Goal: Transaction & Acquisition: Purchase product/service

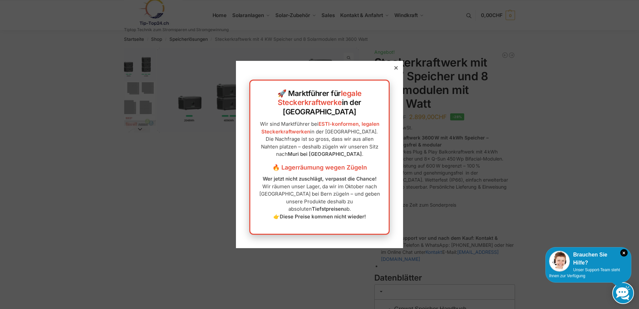
click at [394, 70] on icon at bounding box center [395, 67] width 3 height 3
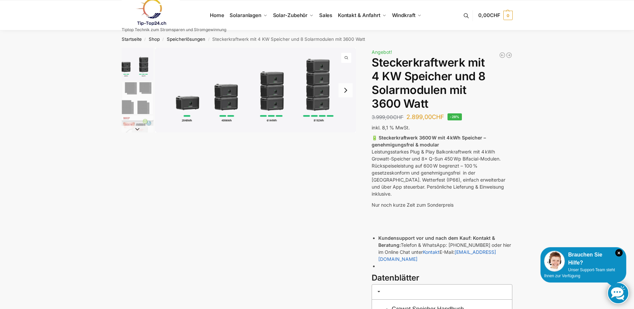
click at [344, 91] on button "Next slide" at bounding box center [345, 90] width 14 height 14
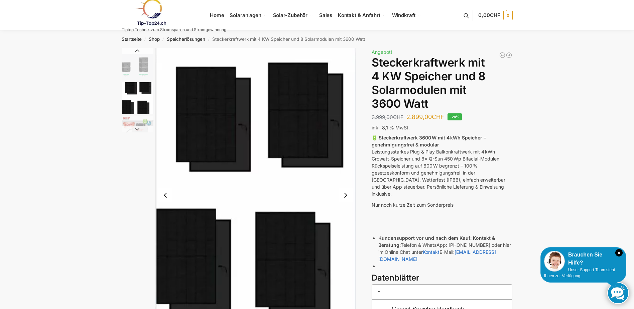
click at [344, 195] on button "Next slide" at bounding box center [345, 195] width 14 height 14
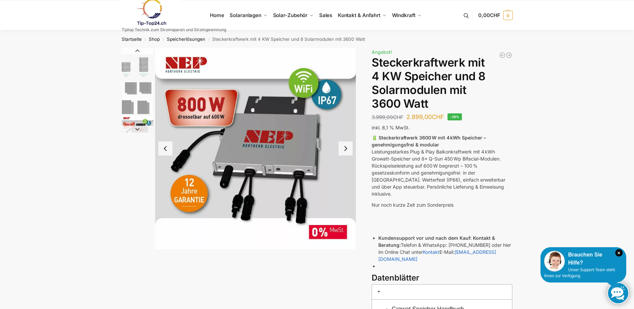
click at [162, 152] on button "Previous slide" at bounding box center [165, 148] width 14 height 14
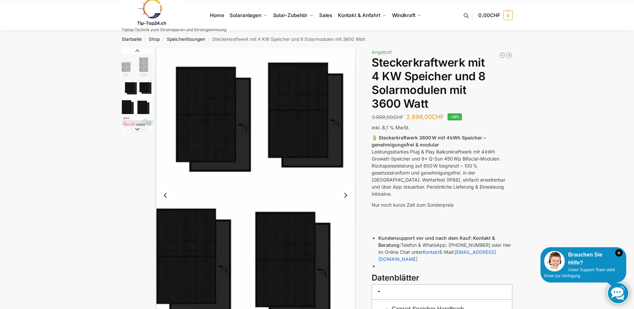
click at [162, 152] on img "2 / 9" at bounding box center [255, 195] width 201 height 295
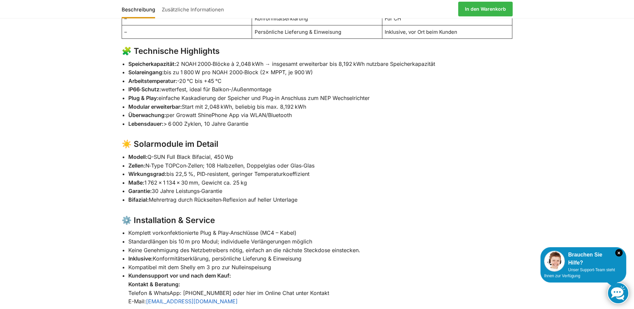
scroll to position [535, 0]
